Goal: Task Accomplishment & Management: Manage account settings

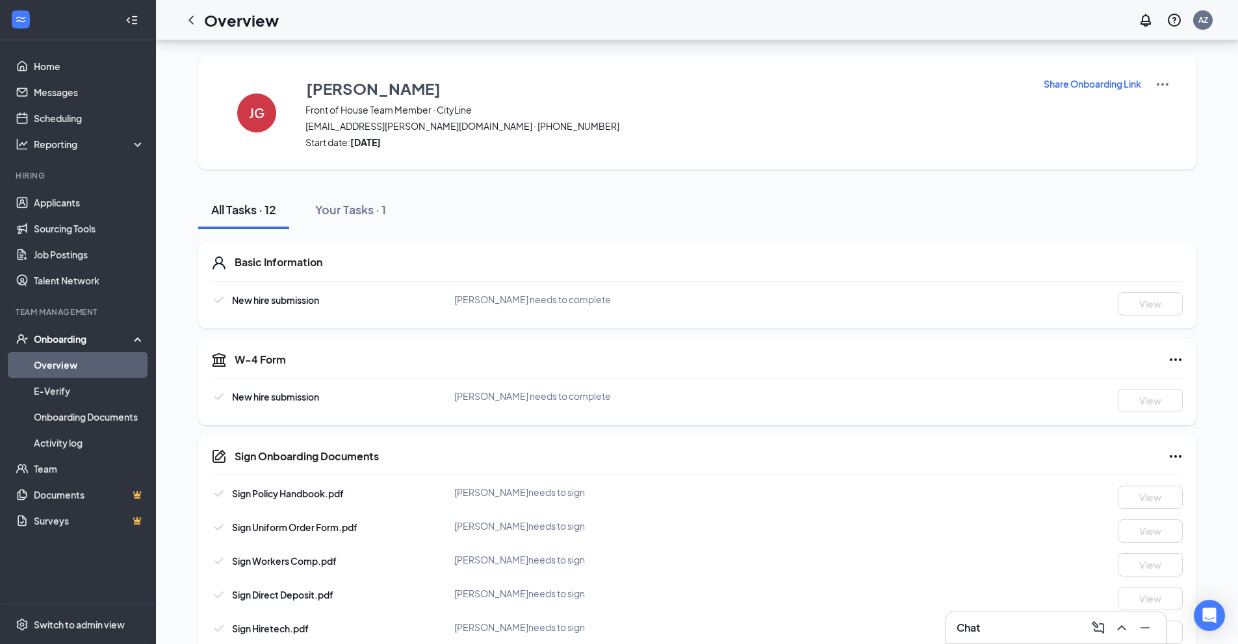
scroll to position [260, 0]
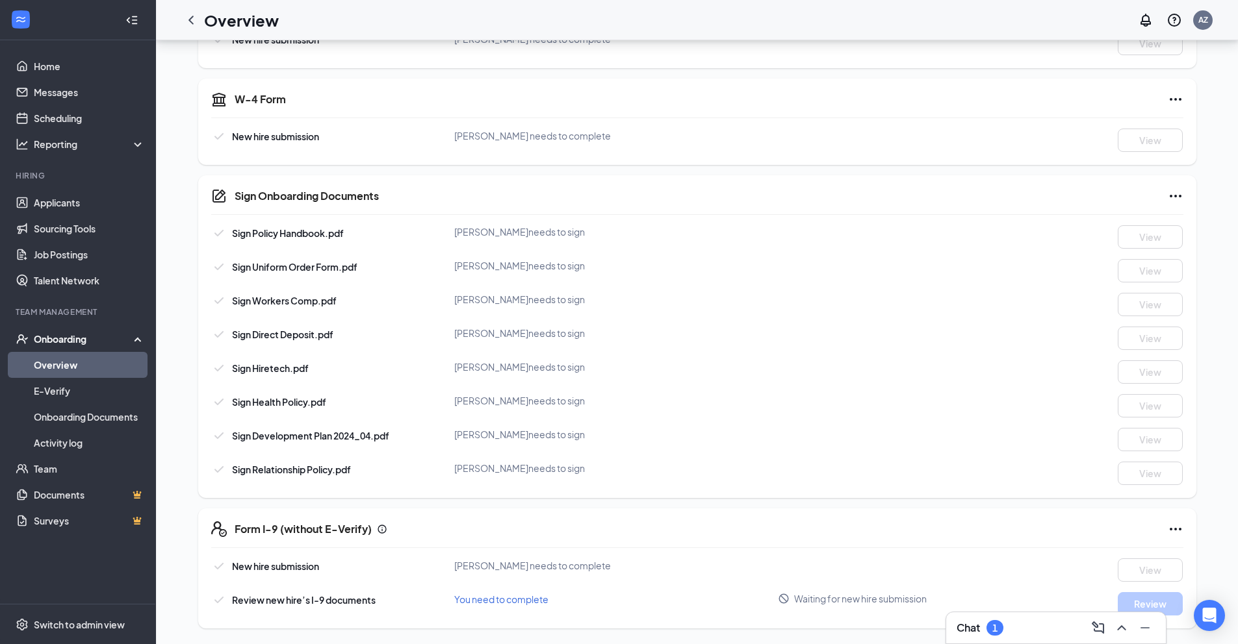
click at [1013, 628] on div "Chat 1" at bounding box center [1055, 628] width 199 height 21
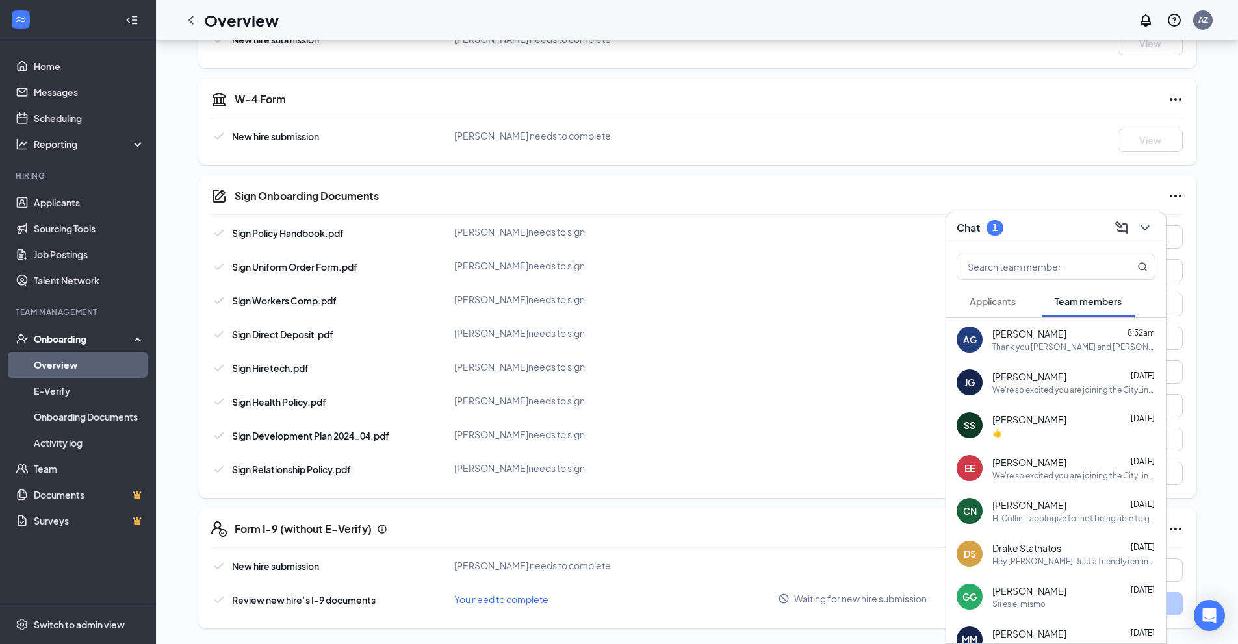
click at [998, 310] on button "Applicants" at bounding box center [992, 301] width 72 height 32
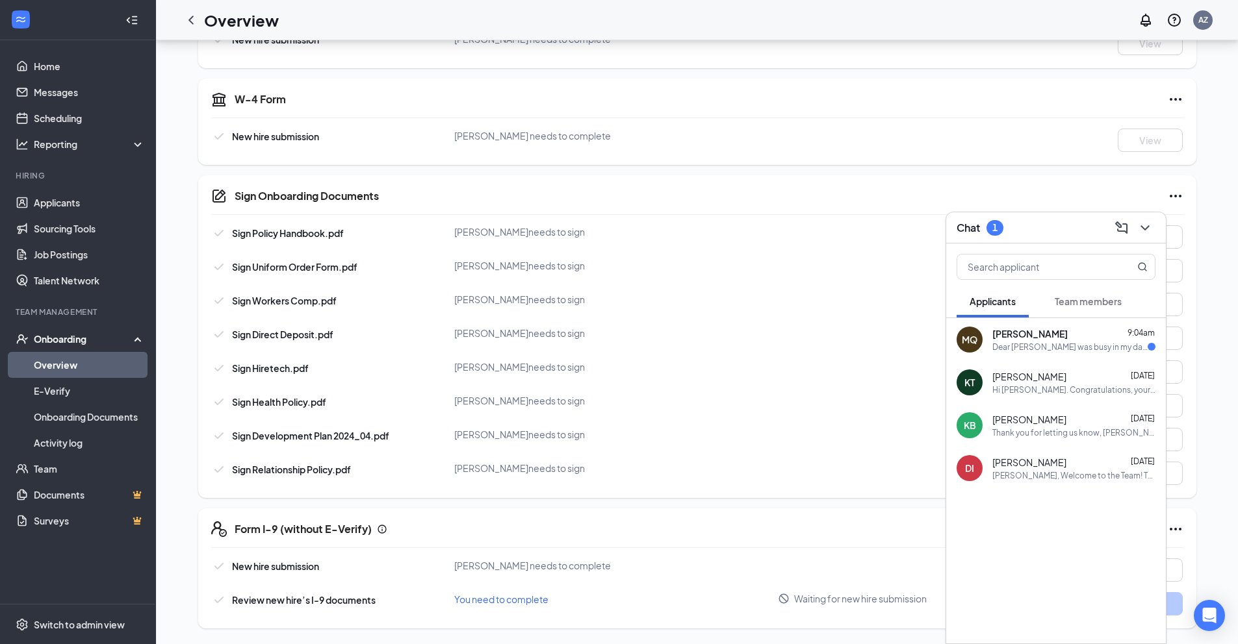
click at [1025, 346] on div "Dear [PERSON_NAME] was busy in my daughters illness last days, however I would …" at bounding box center [1069, 347] width 155 height 11
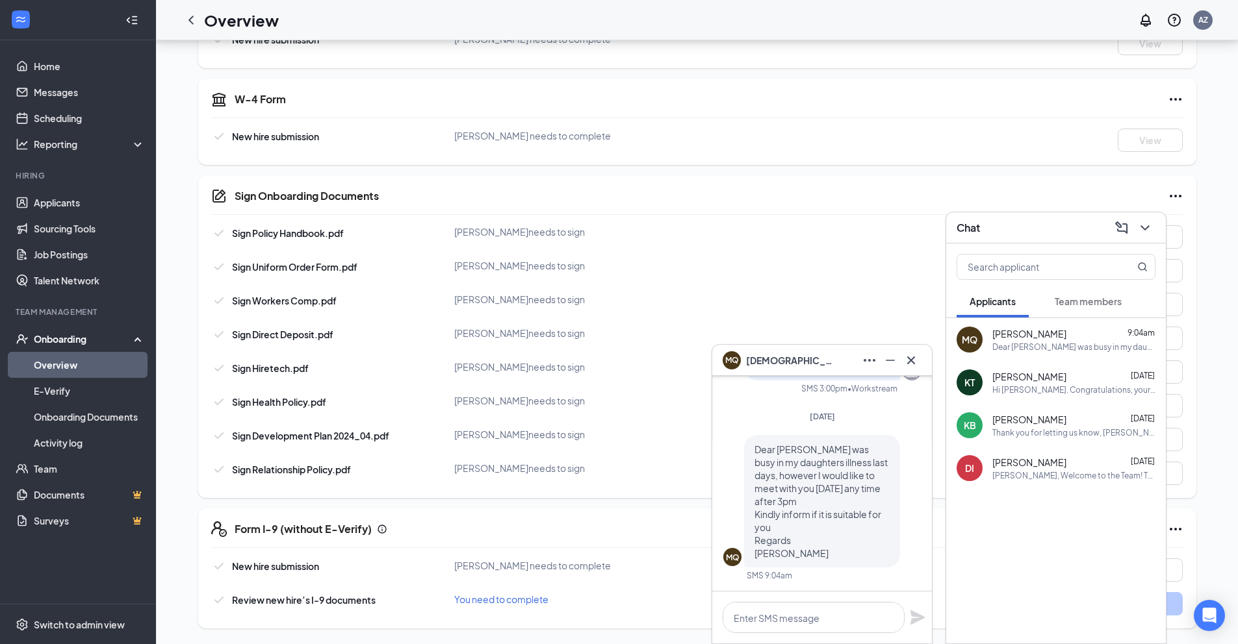
scroll to position [0, 0]
drag, startPoint x: 905, startPoint y: 360, endPoint x: 931, endPoint y: 344, distance: 30.6
click at [905, 361] on icon "Cross" at bounding box center [911, 361] width 16 height 16
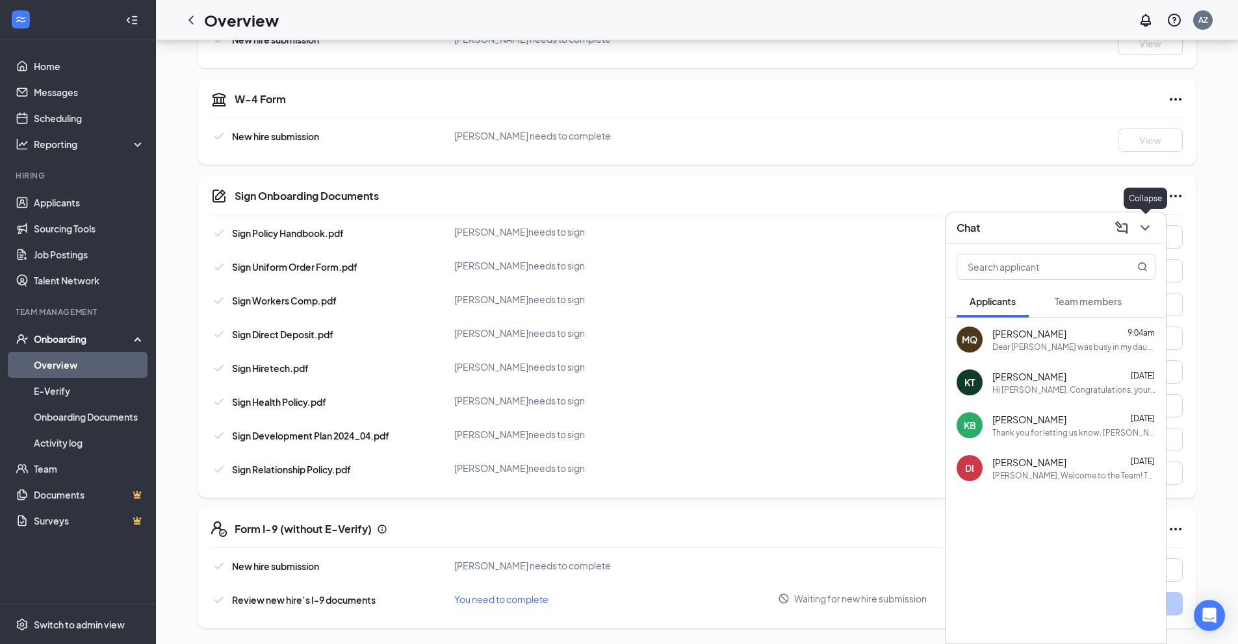
click at [1148, 231] on icon "ChevronDown" at bounding box center [1145, 228] width 16 height 16
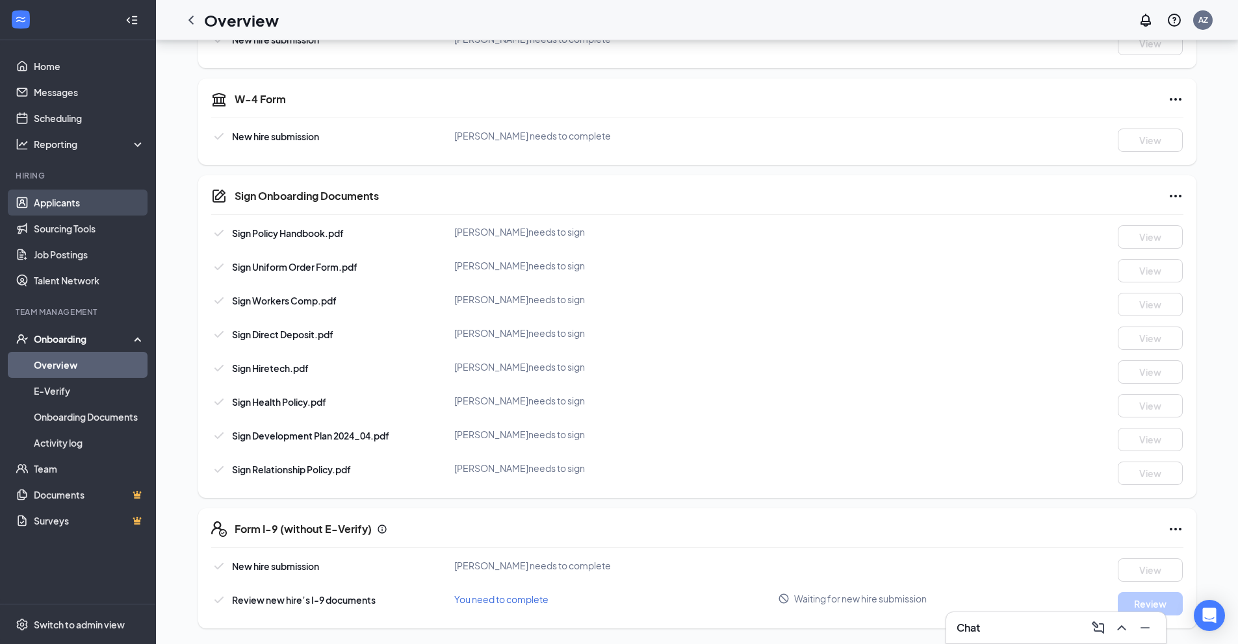
click at [70, 210] on link "Applicants" at bounding box center [89, 203] width 111 height 26
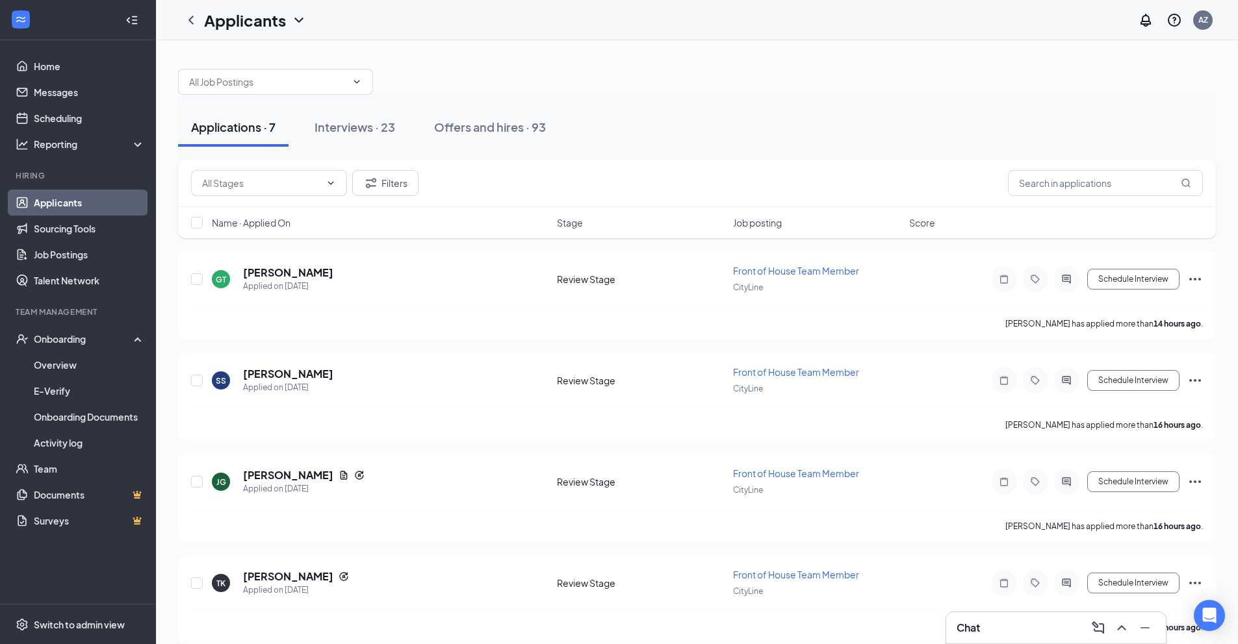
click at [767, 229] on span "Job posting" at bounding box center [757, 222] width 49 height 13
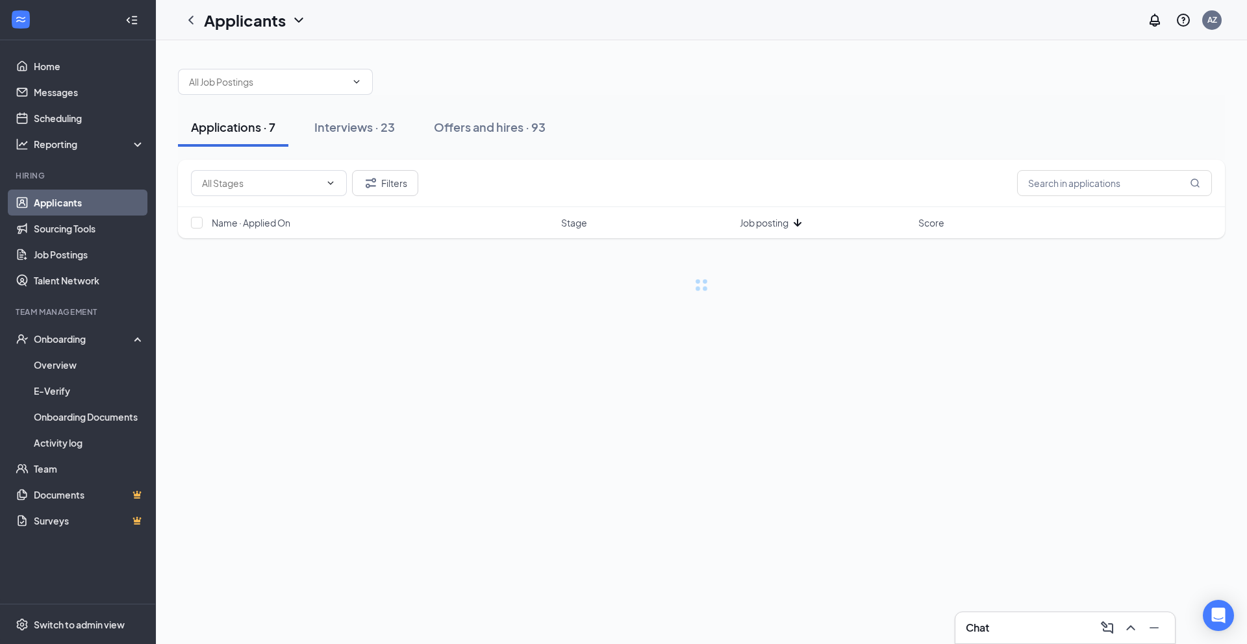
click at [765, 227] on span "Job posting" at bounding box center [764, 222] width 49 height 13
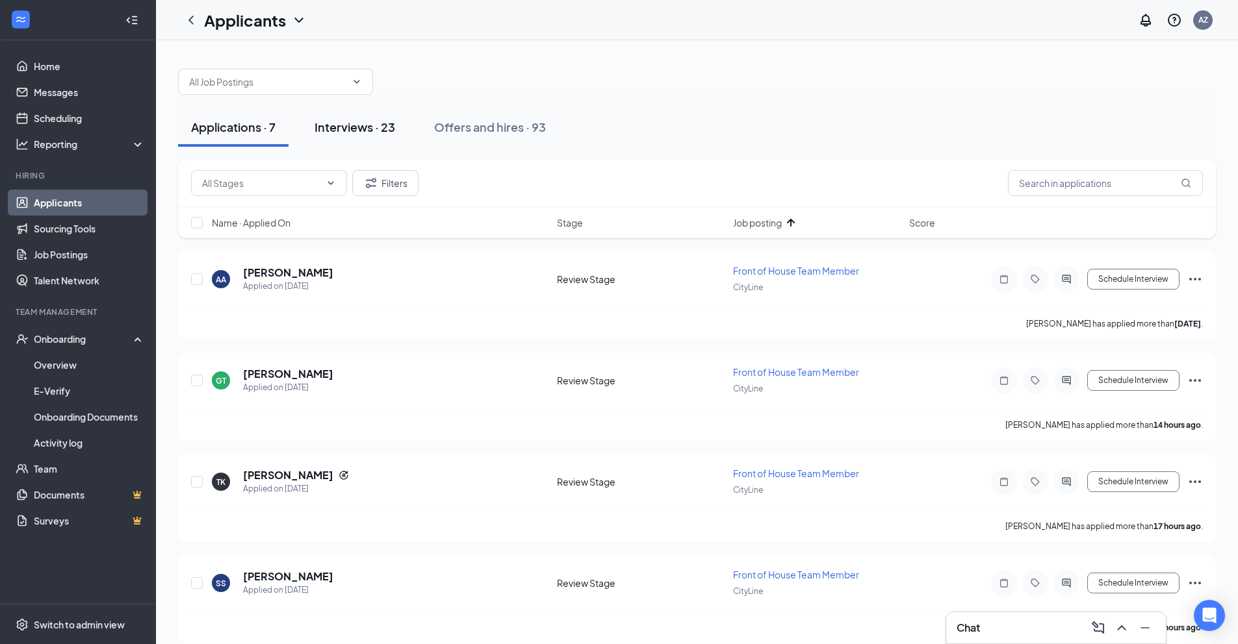
click at [398, 122] on button "Interviews · 23" at bounding box center [354, 127] width 107 height 39
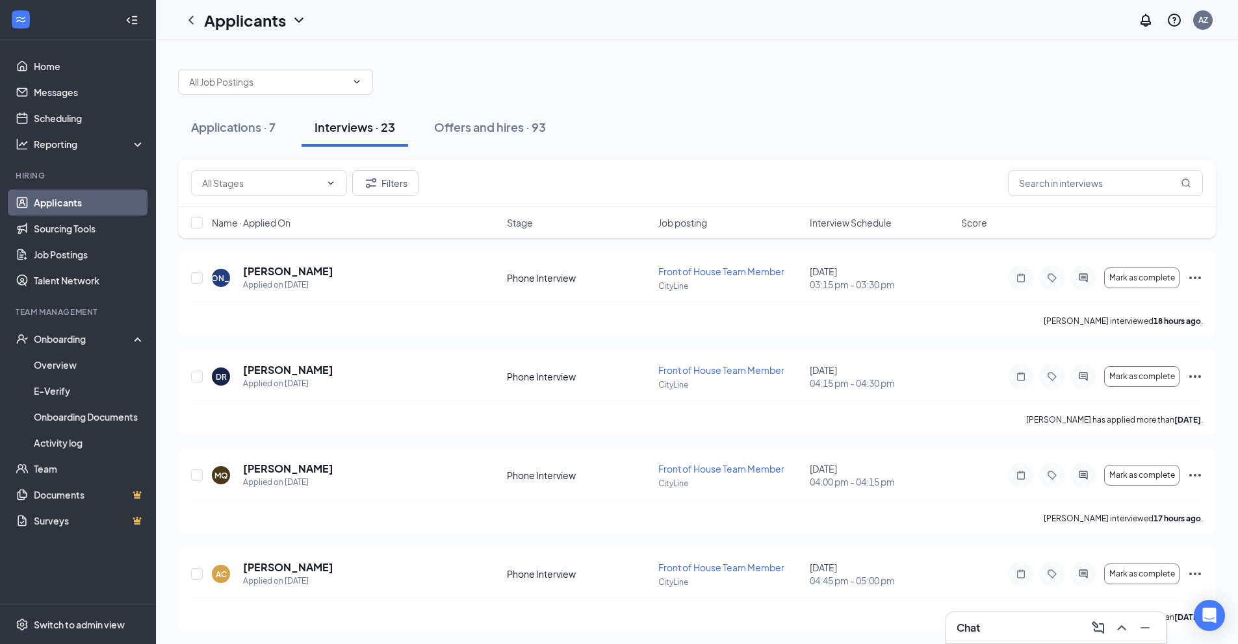
click at [818, 227] on span "Interview Schedule" at bounding box center [850, 222] width 82 height 13
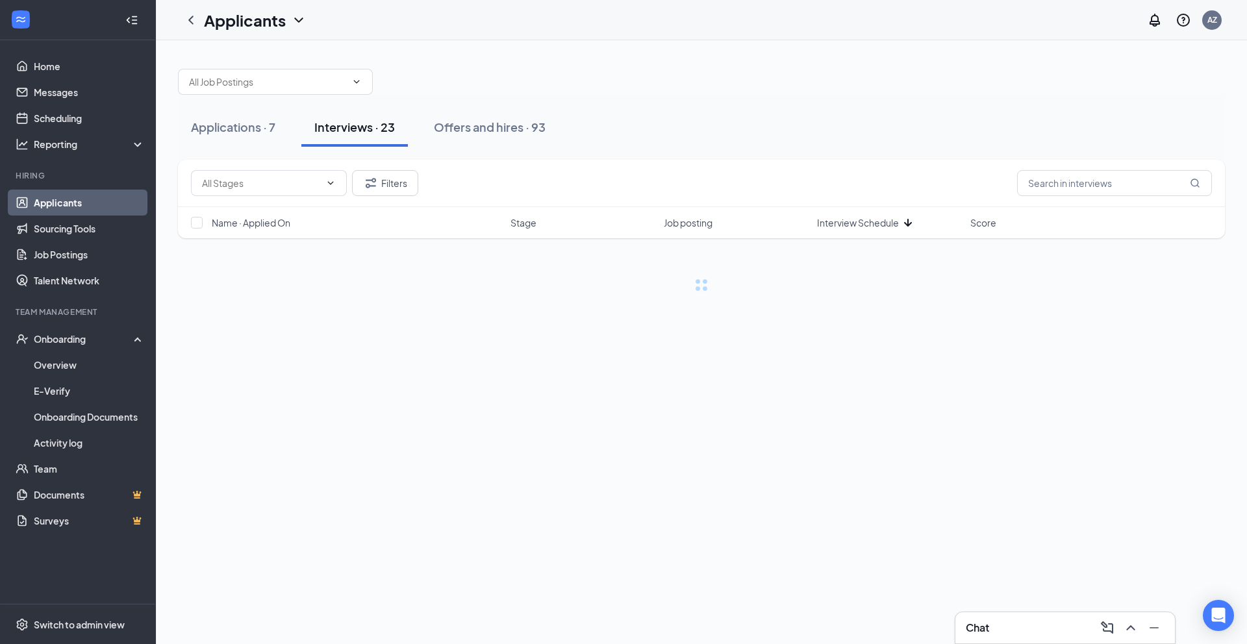
click at [817, 227] on span "Interview Schedule" at bounding box center [858, 222] width 82 height 13
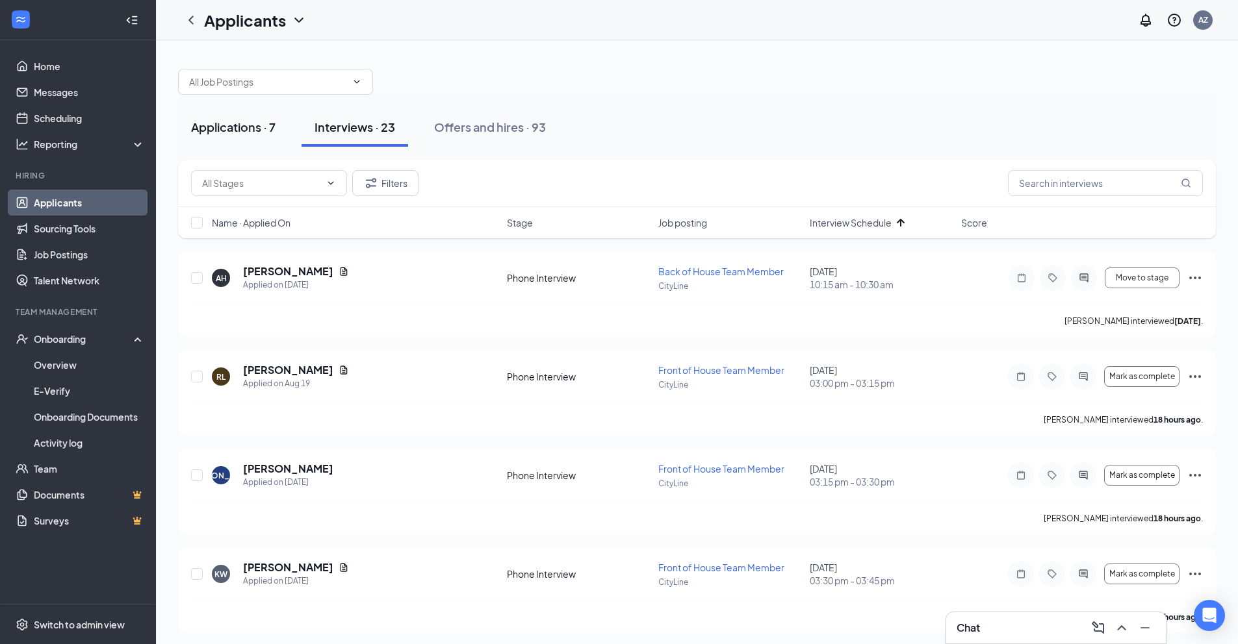
click at [264, 133] on div "Applications · 7" at bounding box center [233, 127] width 84 height 16
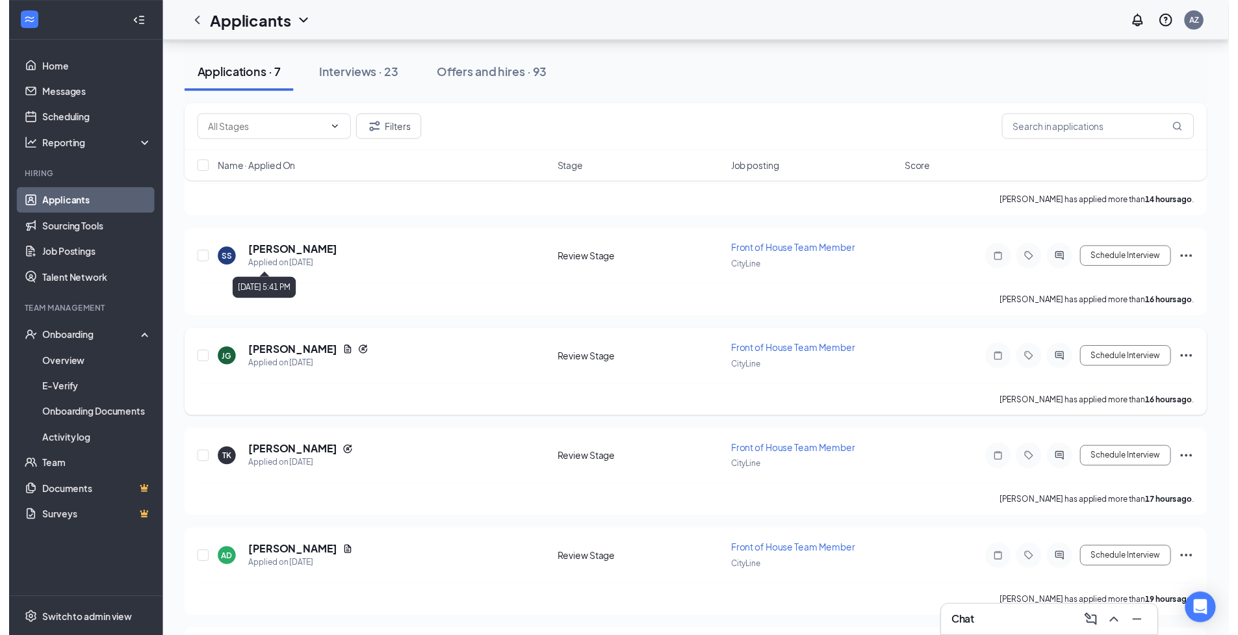
scroll to position [154, 0]
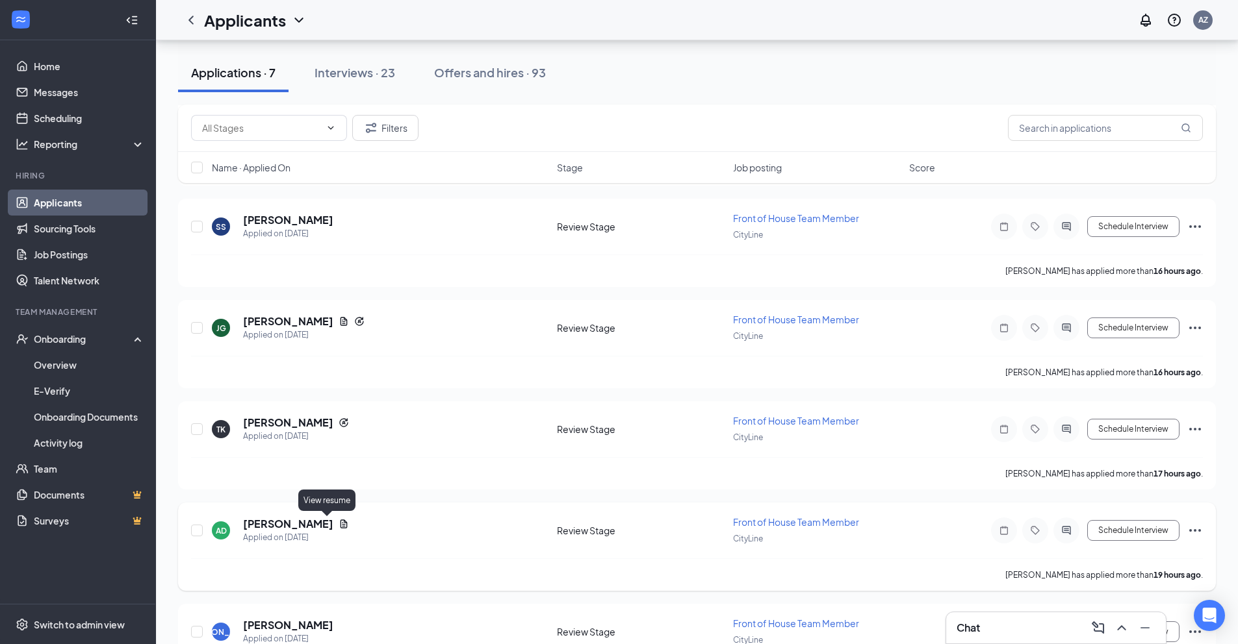
click at [340, 522] on icon "Document" at bounding box center [343, 524] width 7 height 8
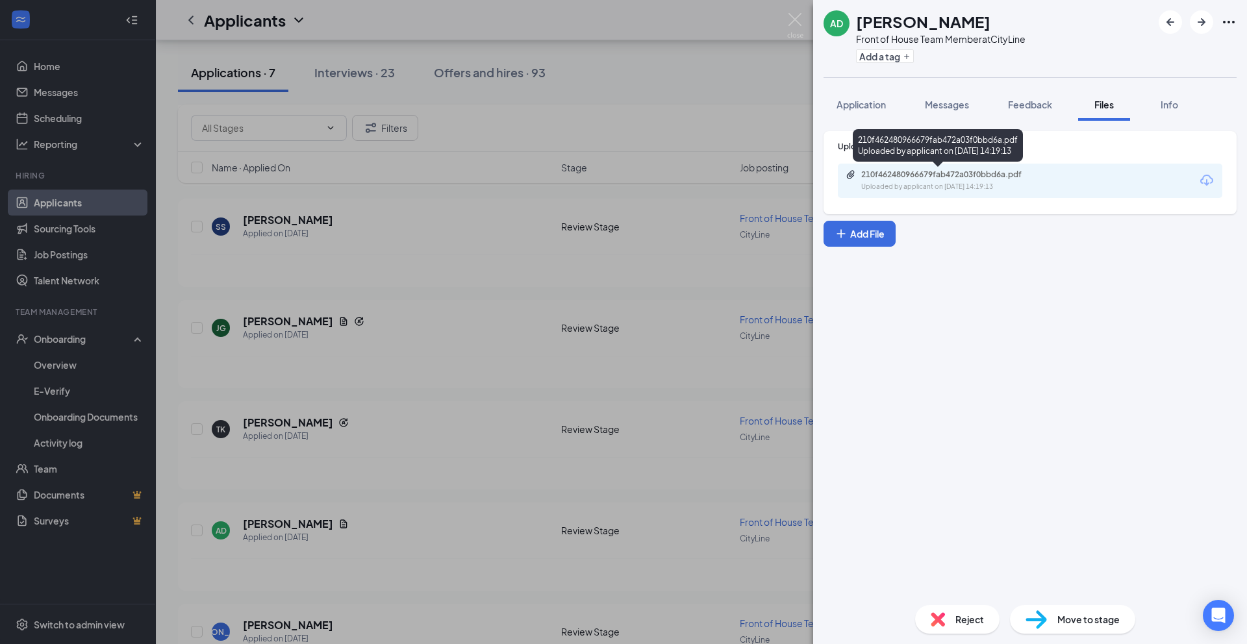
click at [980, 179] on div "210f462480966679fab472a03f0bbd6a.pdf" at bounding box center [952, 175] width 182 height 10
click at [476, 186] on div "AD [PERSON_NAME] Front of House Team Member at CityLine Add a tag Application M…" at bounding box center [623, 322] width 1247 height 644
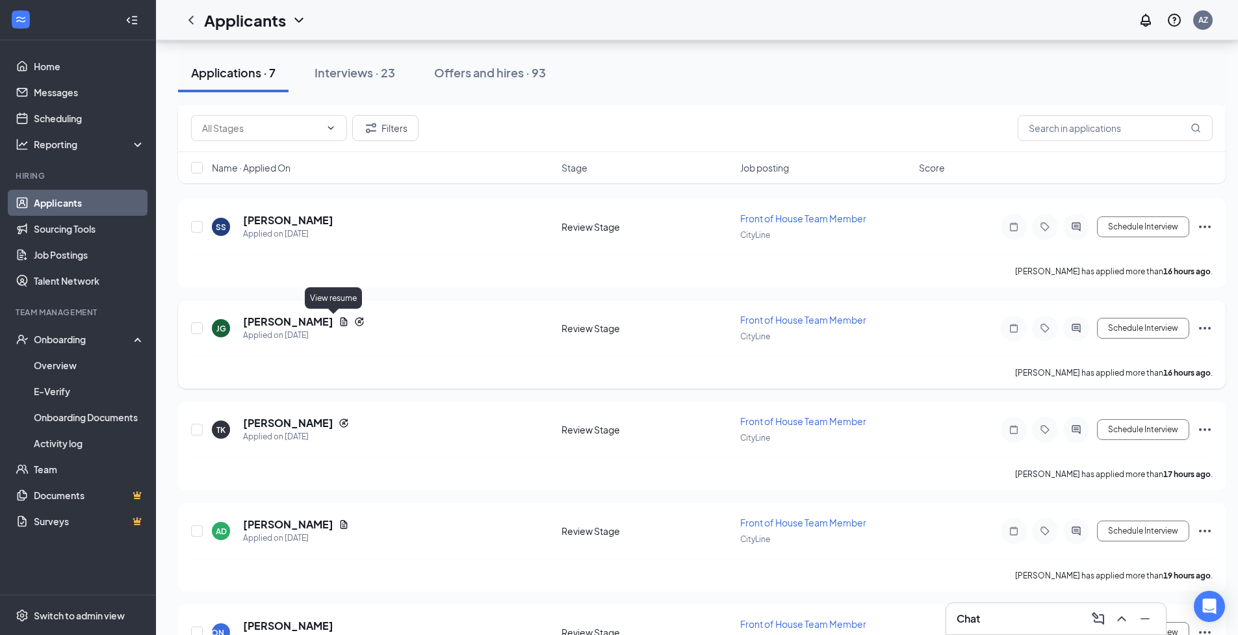
click at [338, 321] on icon "Document" at bounding box center [343, 321] width 10 height 10
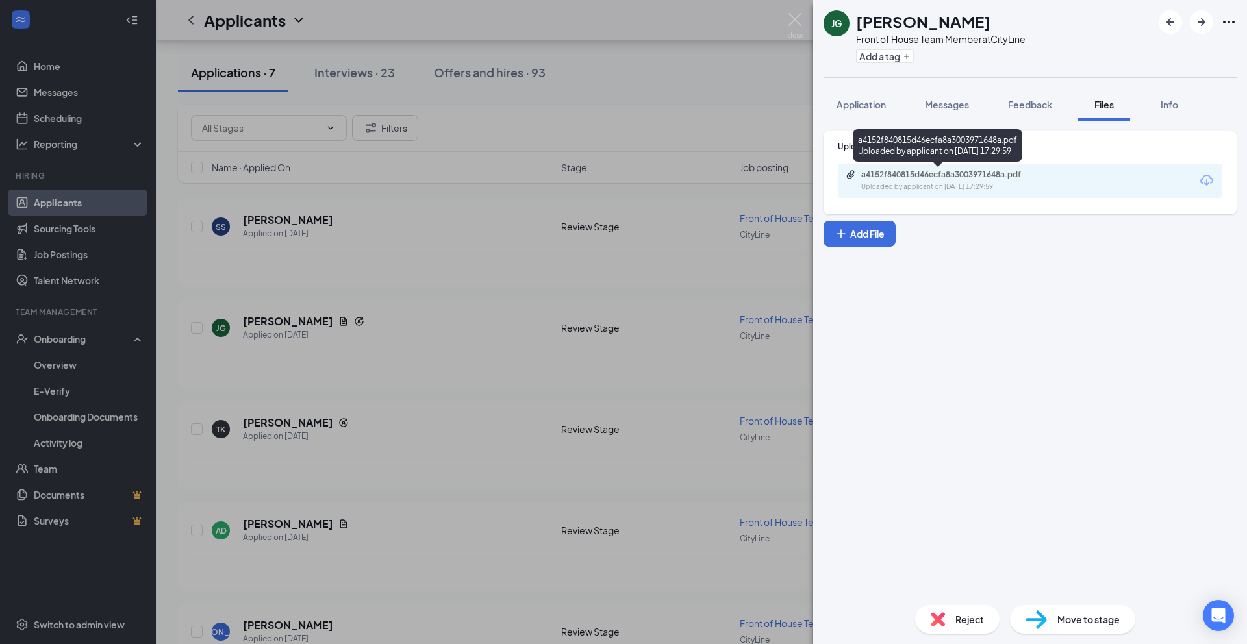
click at [968, 179] on div "a4152f840815d46ecfa8a3003971648a.pdf" at bounding box center [952, 175] width 182 height 10
click at [396, 292] on div "[PERSON_NAME] Front of House Team Member at CityLine Add a tag Application Mess…" at bounding box center [623, 322] width 1247 height 644
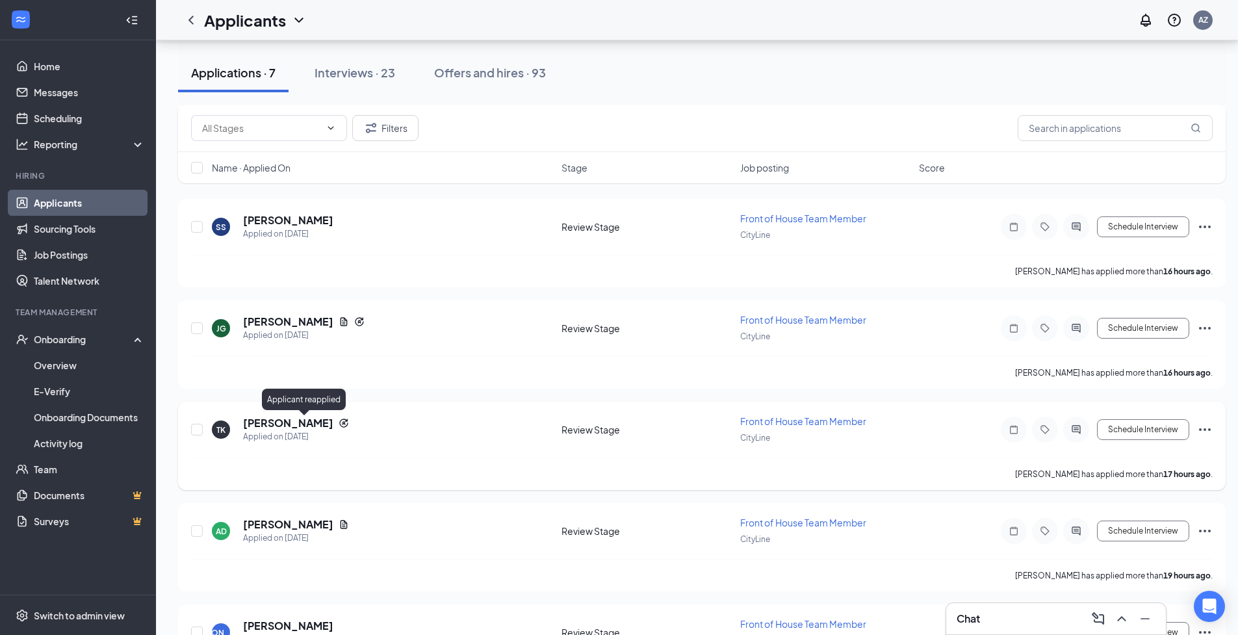
click at [338, 422] on icon "Reapply" at bounding box center [343, 423] width 10 height 10
click at [338, 427] on icon "Reapply" at bounding box center [343, 423] width 10 height 10
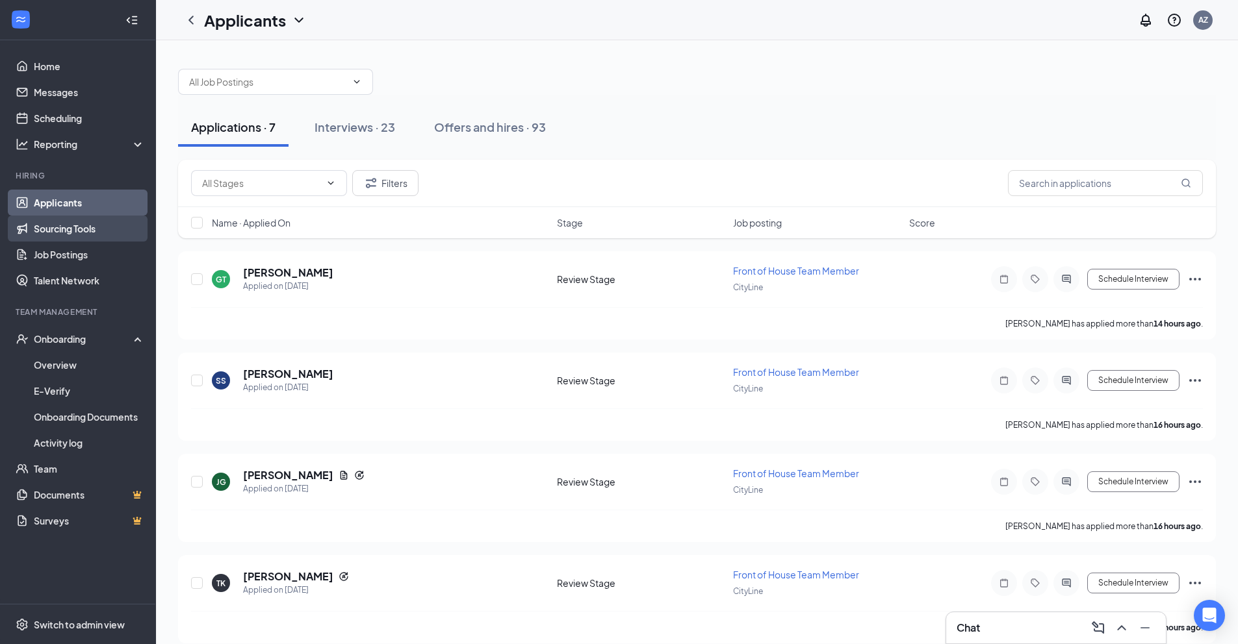
click at [101, 229] on link "Sourcing Tools" at bounding box center [89, 229] width 111 height 26
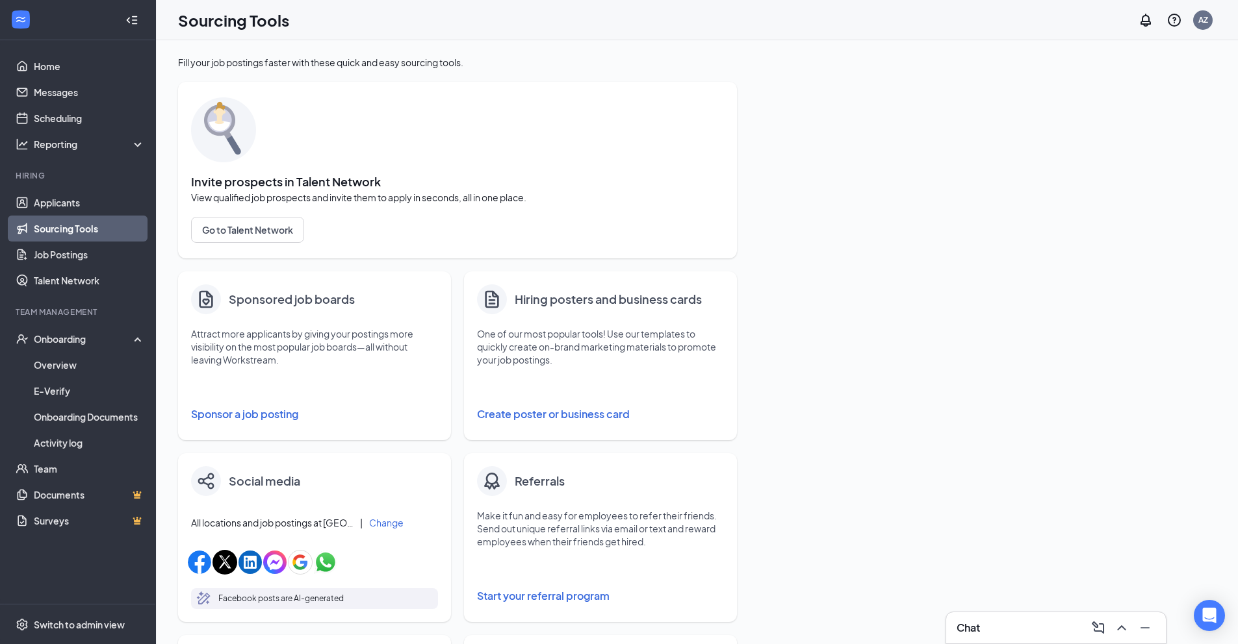
click at [293, 415] on button "Sponsor a job posting" at bounding box center [314, 414] width 247 height 26
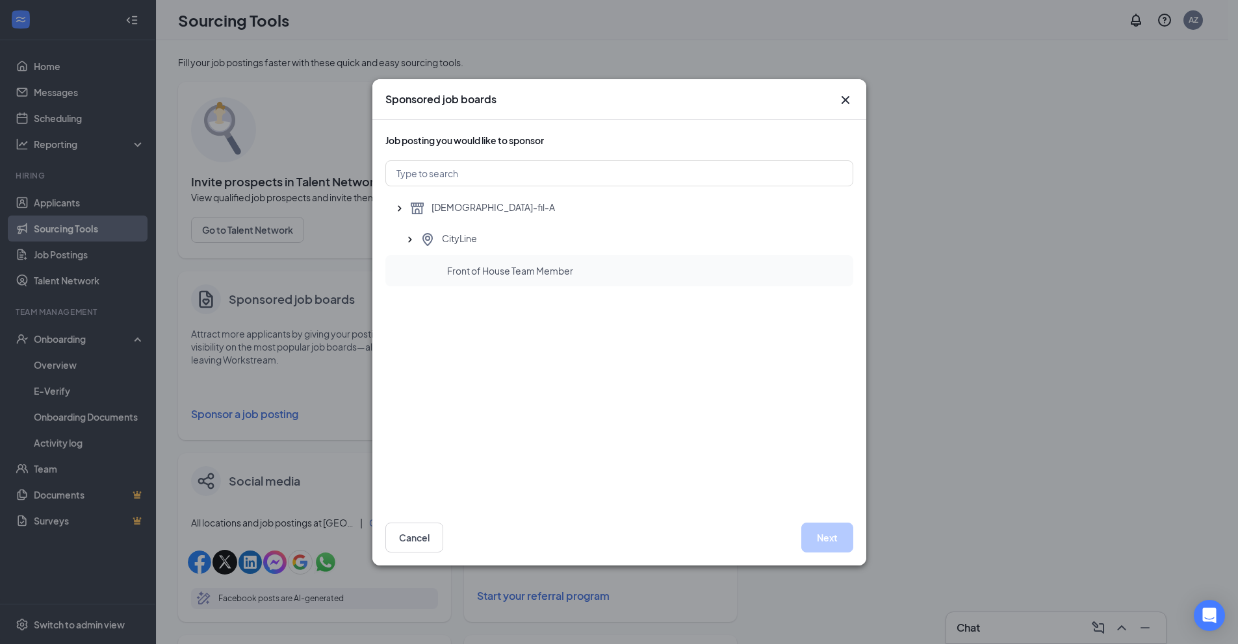
click at [503, 266] on span "Front of House Team Member" at bounding box center [510, 270] width 126 height 13
click at [835, 546] on button "Next" at bounding box center [827, 538] width 52 height 30
